Goal: Navigation & Orientation: Find specific page/section

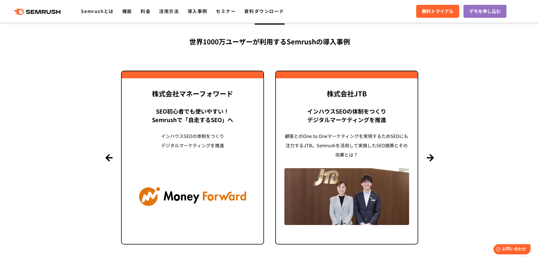
scroll to position [1344, 0]
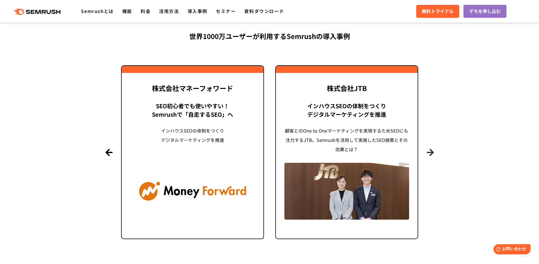
click at [433, 155] on button "Next" at bounding box center [430, 152] width 7 height 7
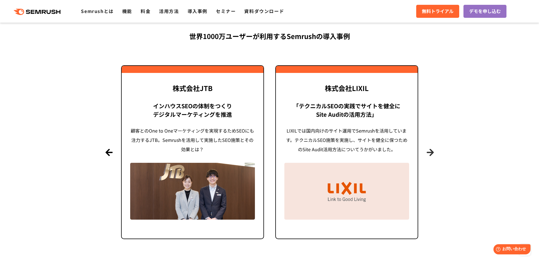
click at [433, 154] on button "Next" at bounding box center [430, 152] width 7 height 7
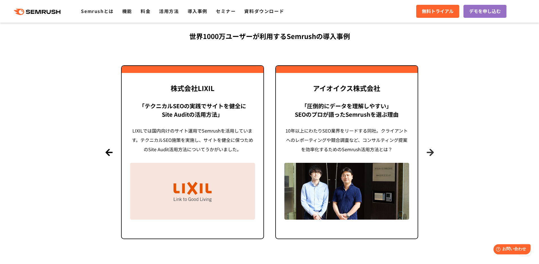
click at [433, 154] on button "Next" at bounding box center [430, 152] width 7 height 7
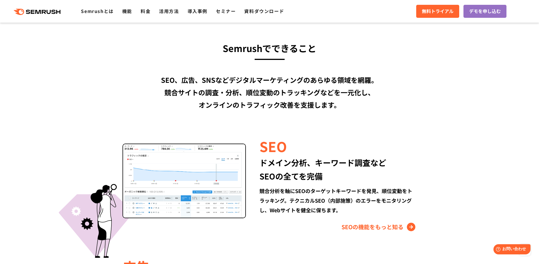
scroll to position [0, 0]
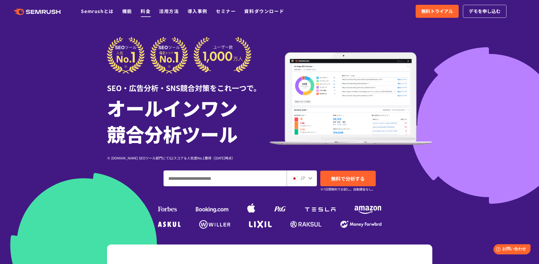
click at [142, 12] on link "料金" at bounding box center [146, 11] width 10 height 7
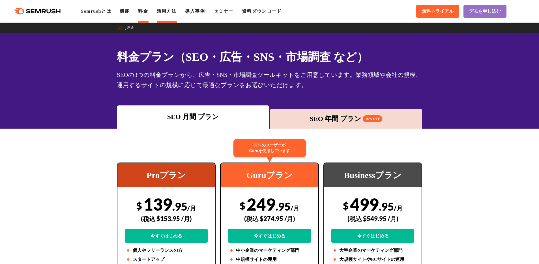
click at [175, 9] on link "活用方法" at bounding box center [167, 11] width 20 height 5
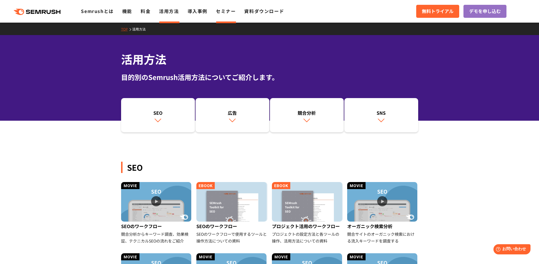
click at [220, 14] on link "セミナー" at bounding box center [226, 11] width 20 height 7
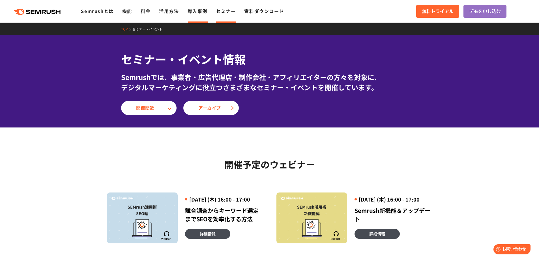
click at [196, 11] on link "導入事例" at bounding box center [198, 11] width 20 height 7
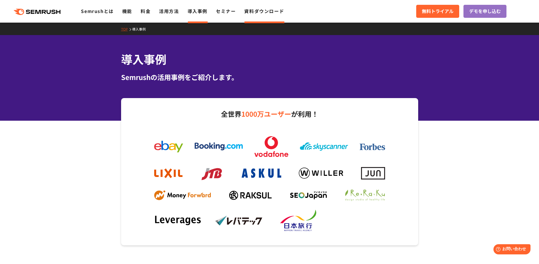
click at [269, 8] on link "資料ダウンロード" at bounding box center [264, 11] width 40 height 7
click at [272, 12] on link "資料ダウンロード" at bounding box center [264, 11] width 40 height 7
